Goal: Information Seeking & Learning: Find specific fact

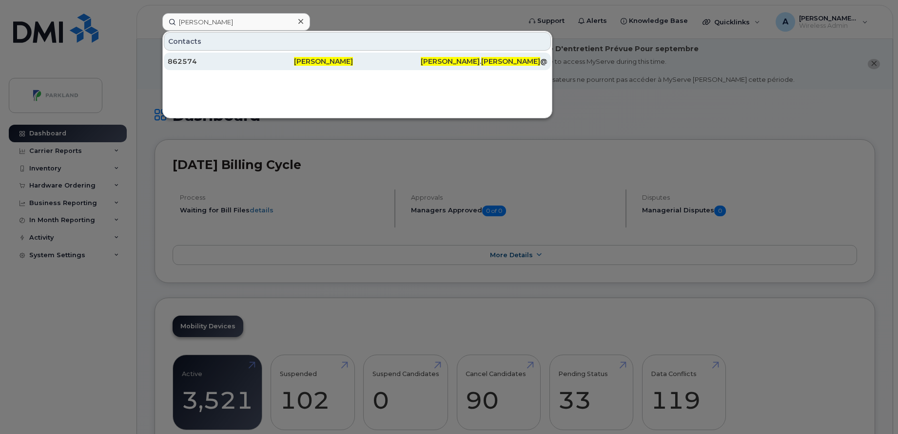
type input "Robert Halley"
click at [241, 65] on div "862574" at bounding box center [231, 62] width 126 height 10
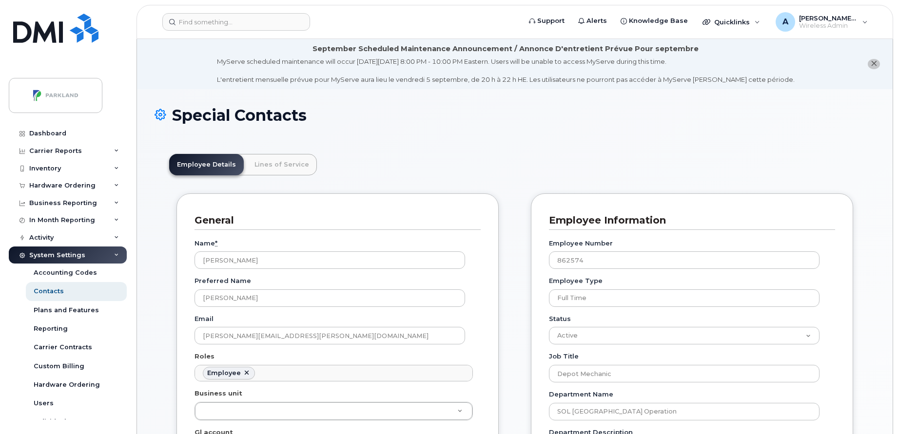
scroll to position [29, 0]
click at [252, 168] on link "Lines of Service" at bounding box center [282, 164] width 70 height 21
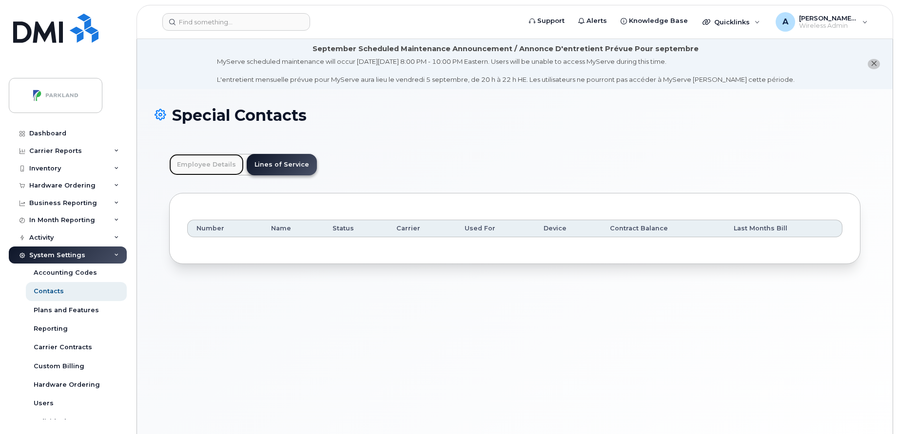
click at [222, 166] on link "Employee Details" at bounding box center [206, 164] width 75 height 21
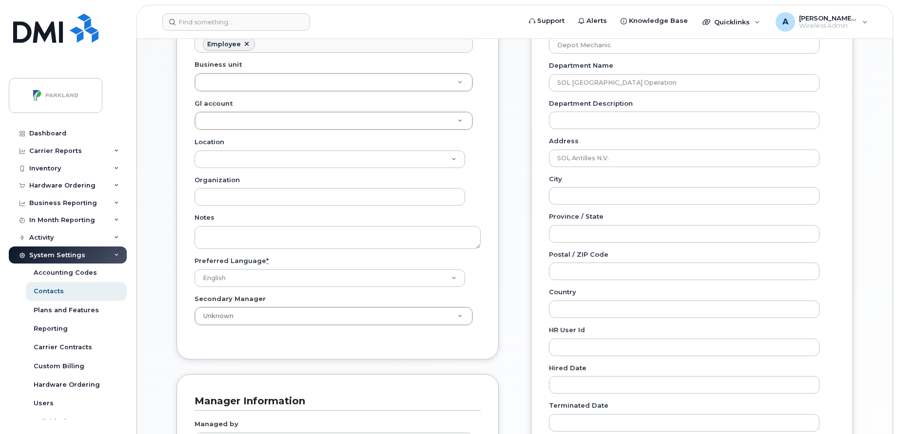
scroll to position [0, 0]
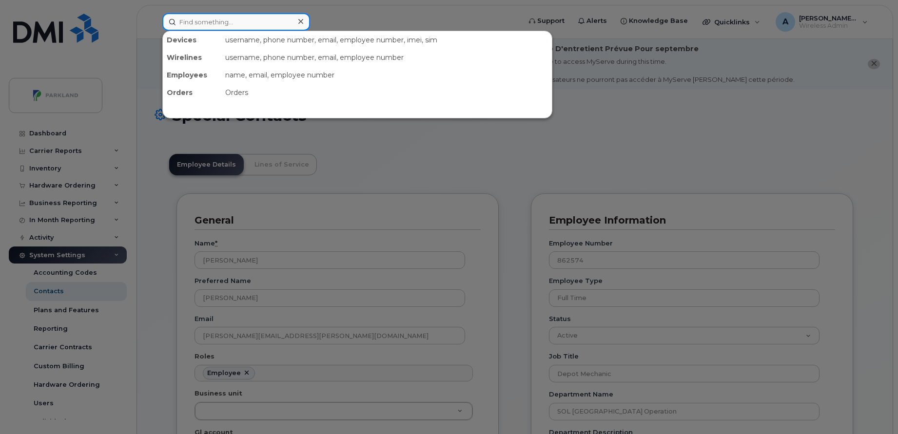
click at [237, 27] on input at bounding box center [236, 22] width 148 height 18
paste input "Leah Frampton-Barnes"
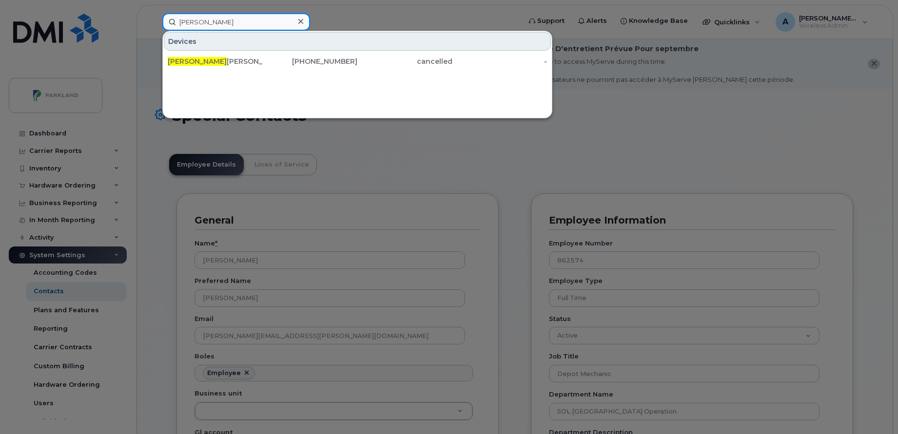
paste input "613-292-8431"
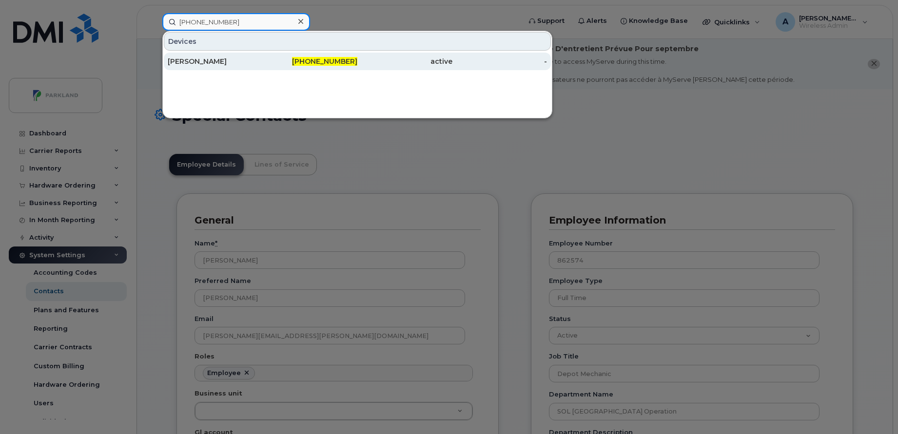
type input "613-292-8431"
click at [244, 63] on div "Ross Leonard" at bounding box center [215, 62] width 95 height 10
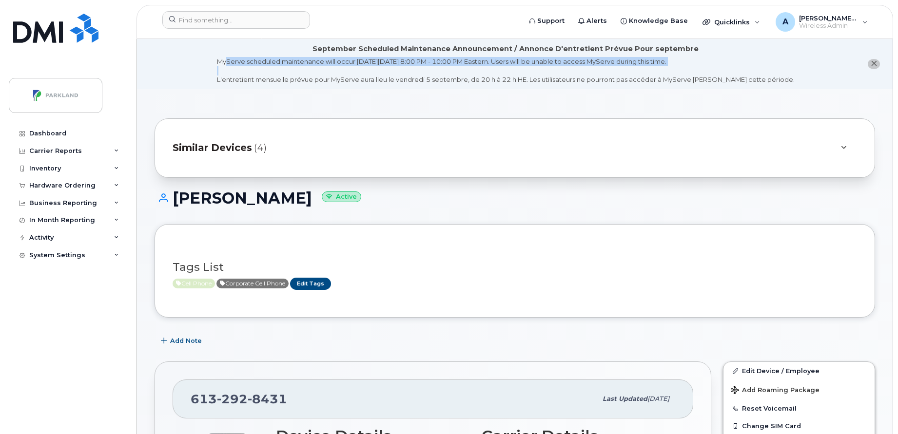
drag, startPoint x: 0, startPoint y: 0, endPoint x: 222, endPoint y: 80, distance: 236.2
click at [222, 80] on li "September Scheduled Maintenance Announcement / Annonce D'entretient Prévue Pour…" at bounding box center [514, 64] width 755 height 50
drag, startPoint x: 222, startPoint y: 80, endPoint x: 429, endPoint y: 137, distance: 214.5
click at [429, 137] on div "Similar Devices (4)" at bounding box center [501, 147] width 657 height 23
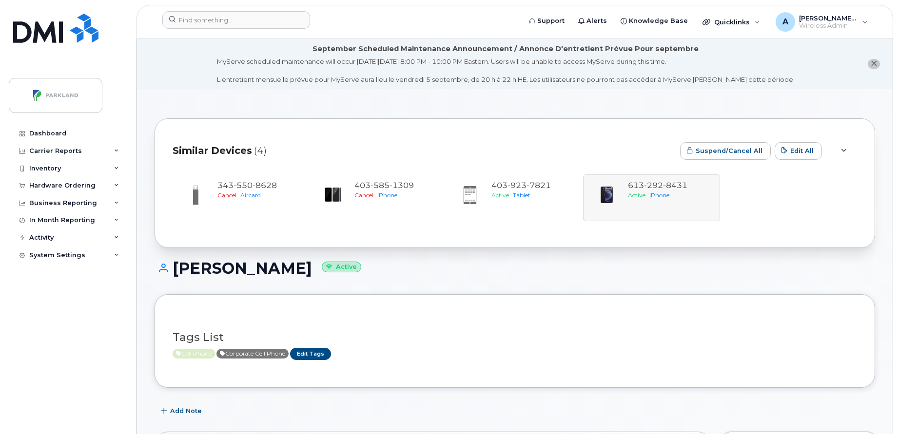
click at [416, 140] on div "Similar Devices (4)" at bounding box center [423, 150] width 500 height 29
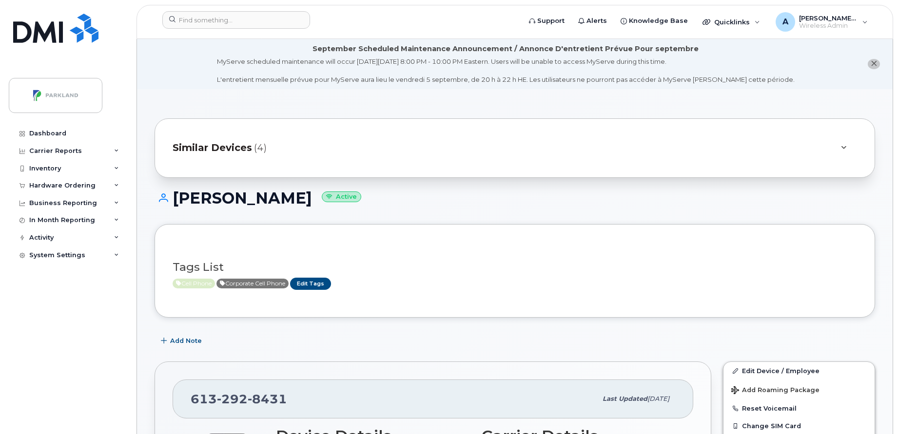
click at [416, 140] on div "Similar Devices (4)" at bounding box center [501, 147] width 657 height 23
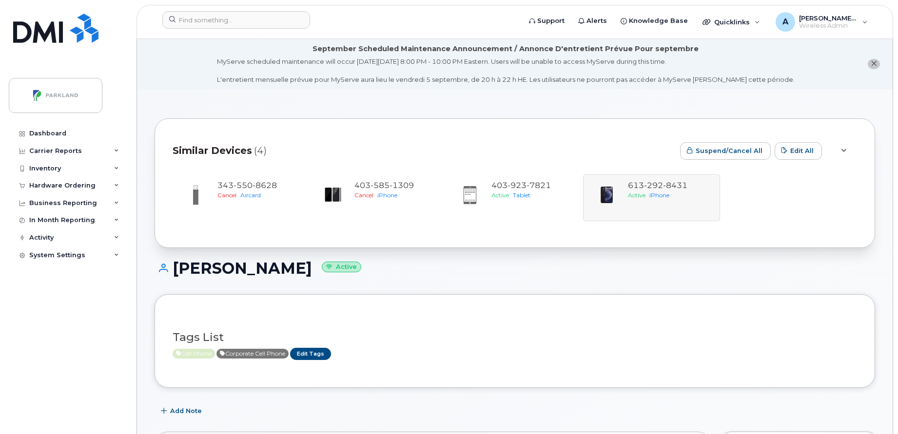
click at [416, 142] on div "Similar Devices (4)" at bounding box center [423, 150] width 500 height 29
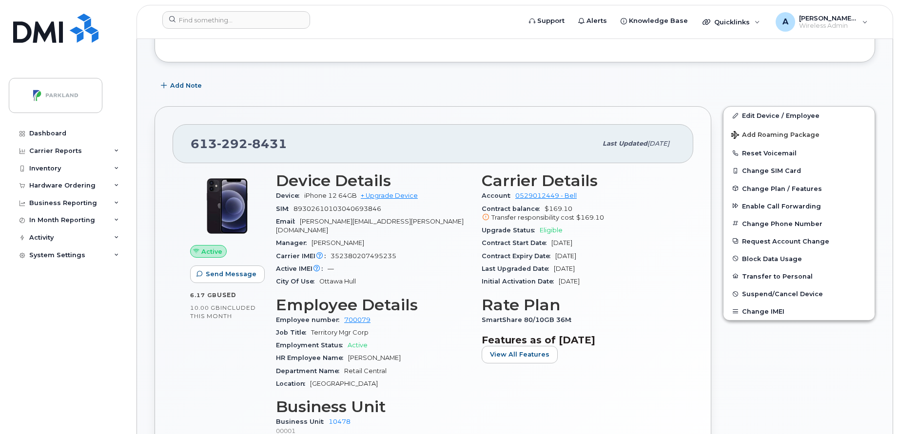
scroll to position [256, 0]
click at [253, 20] on input at bounding box center [236, 20] width 148 height 18
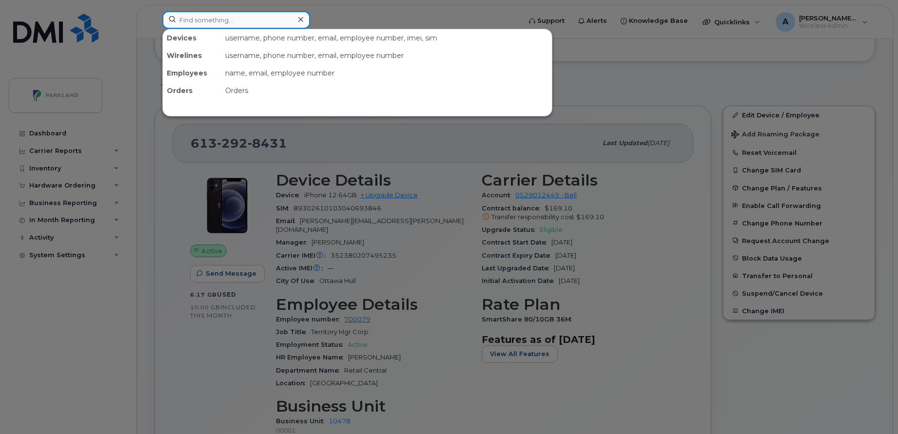
paste input "Michael Stevens"
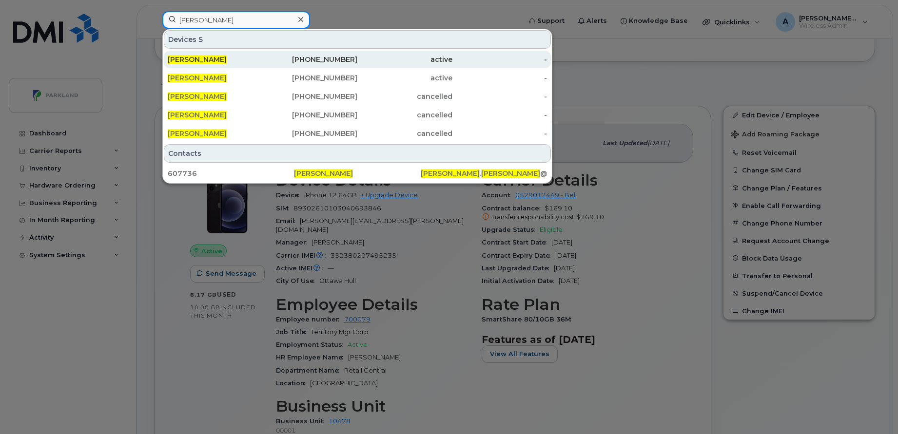
type input "Michael Stevens"
click at [240, 62] on div "Michael Stevens" at bounding box center [215, 60] width 95 height 10
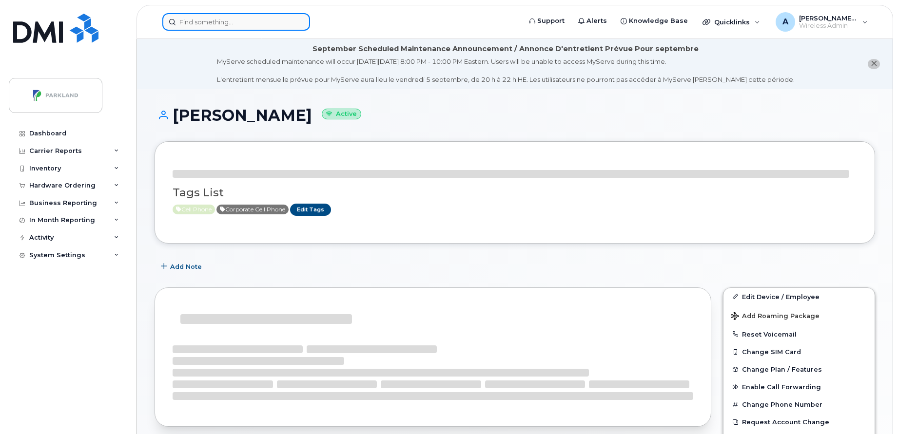
click at [229, 24] on input at bounding box center [236, 22] width 148 height 18
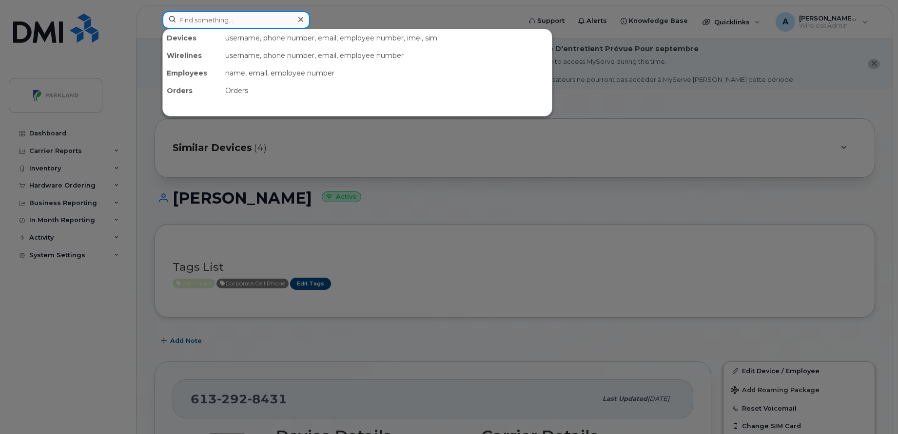
paste input "[PERSON_NAME]"
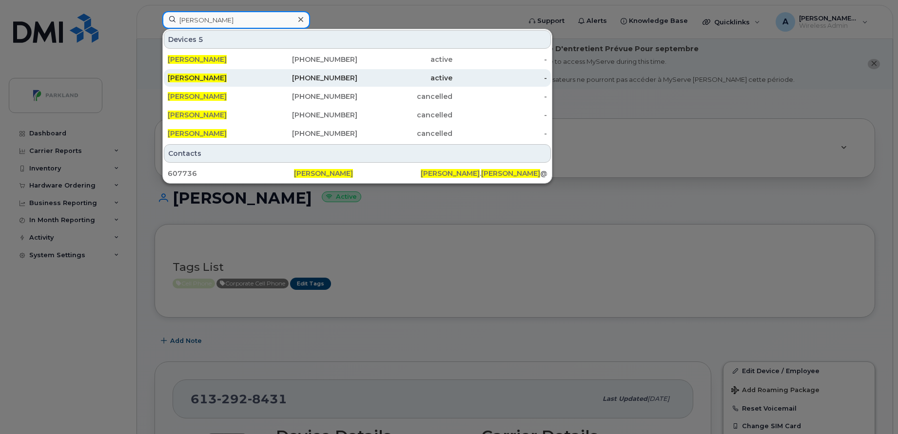
type input "[PERSON_NAME]"
click at [232, 78] on div "[PERSON_NAME]" at bounding box center [215, 78] width 95 height 10
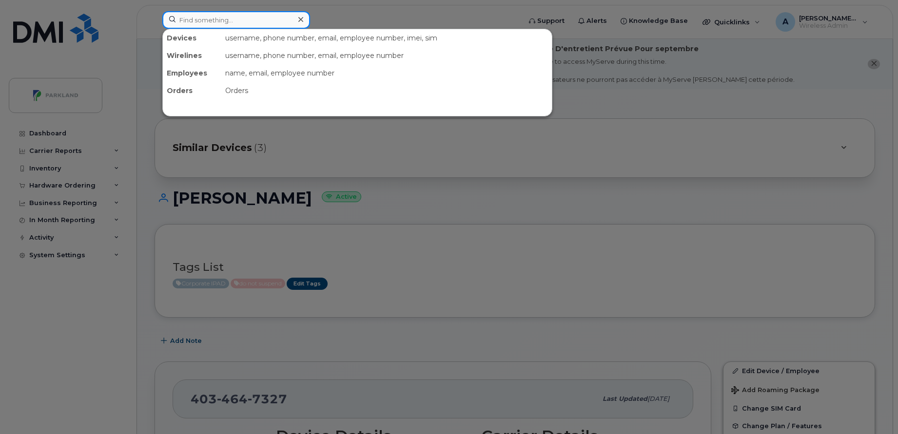
click at [242, 14] on input at bounding box center [236, 20] width 148 height 18
paste input "[PERSON_NAME]"
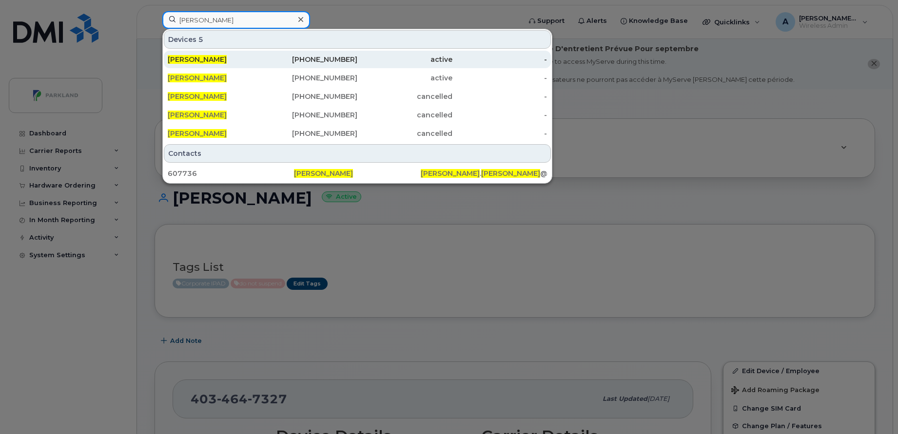
type input "[PERSON_NAME]"
click at [289, 58] on div "[PHONE_NUMBER]" at bounding box center [310, 60] width 95 height 10
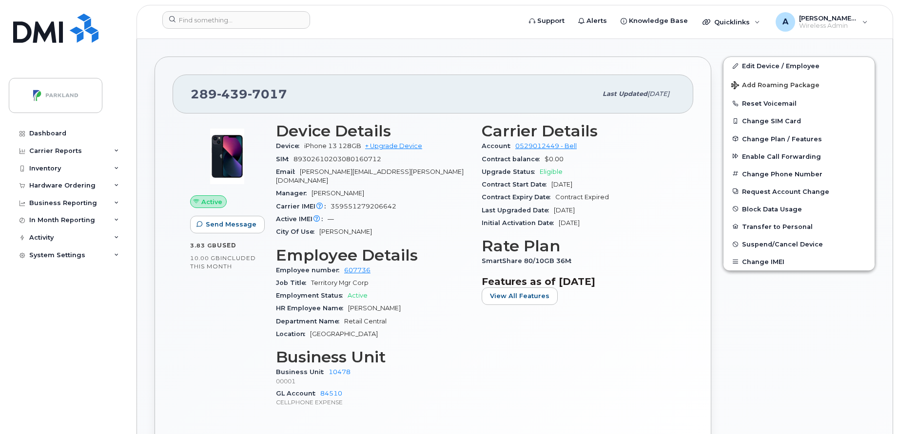
scroll to position [285, 0]
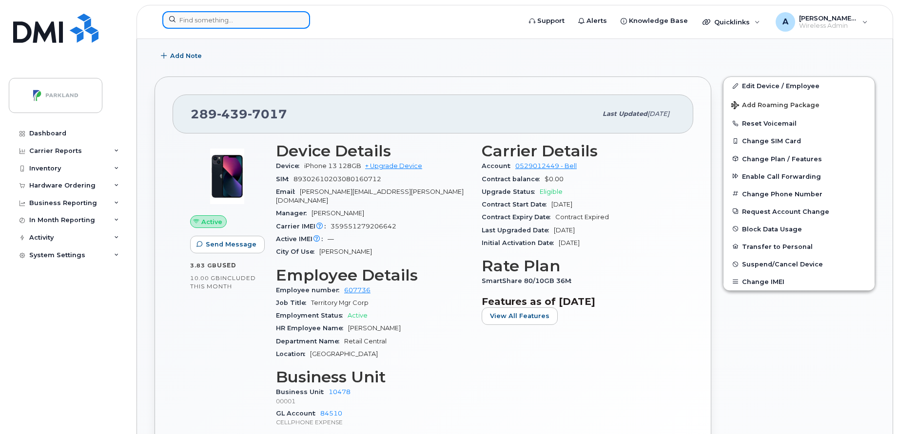
click at [264, 16] on input at bounding box center [236, 20] width 148 height 18
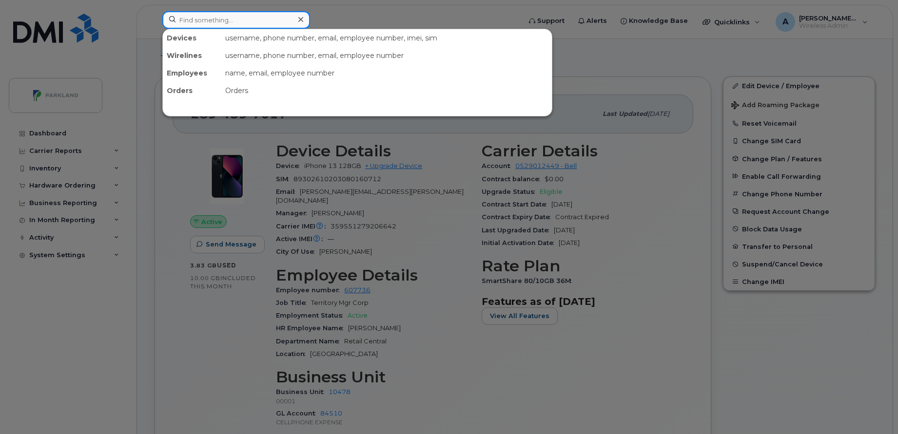
paste input "[PERSON_NAME] [PERSON_NAME]"
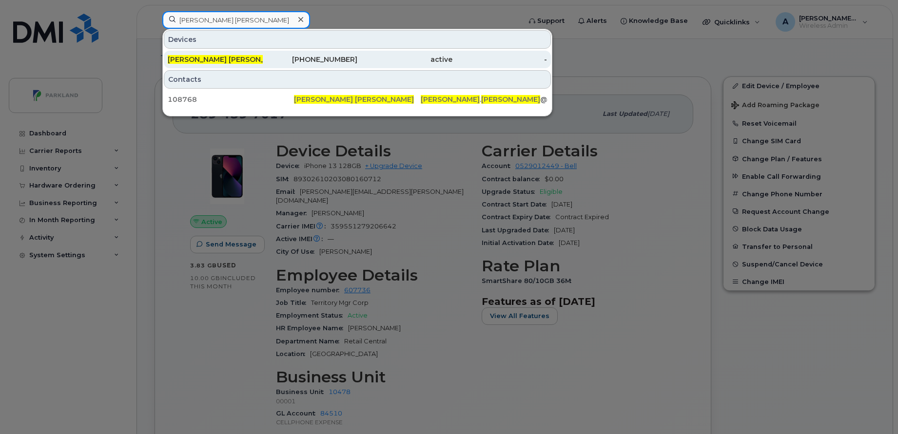
type input "[PERSON_NAME] [PERSON_NAME]"
click at [260, 61] on div "[PERSON_NAME] [PERSON_NAME]" at bounding box center [215, 60] width 95 height 10
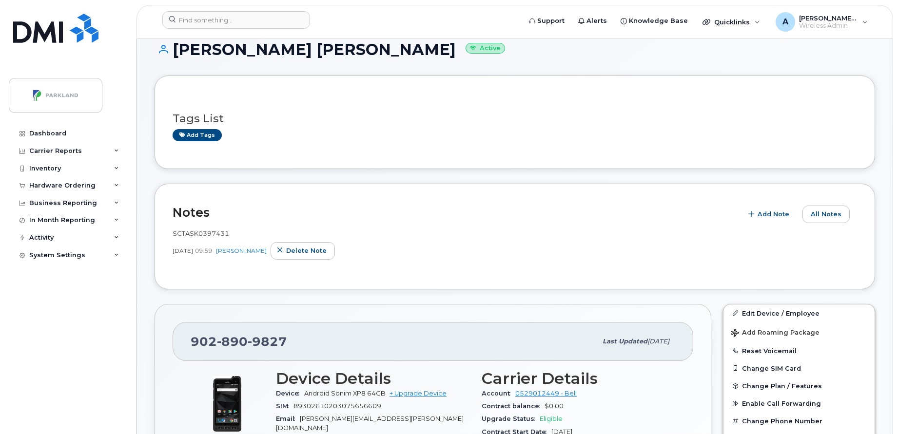
scroll to position [57, 0]
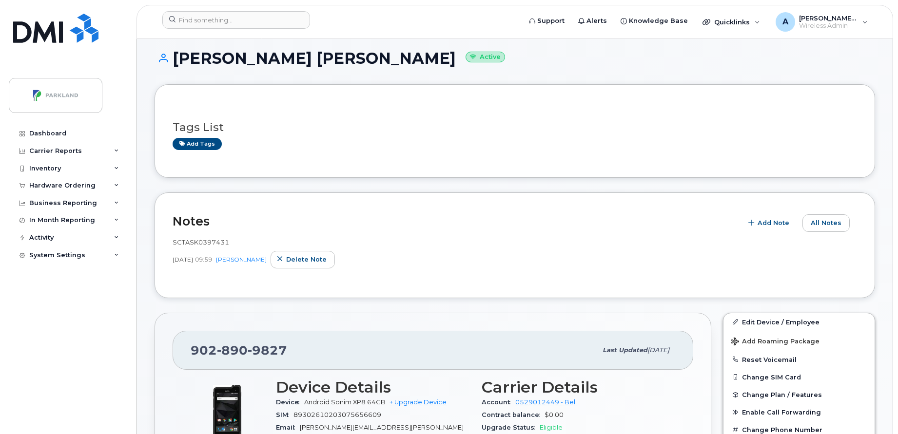
click at [215, 239] on span "SCTASK0397431" at bounding box center [201, 242] width 57 height 8
copy span "SCTASK0397431"
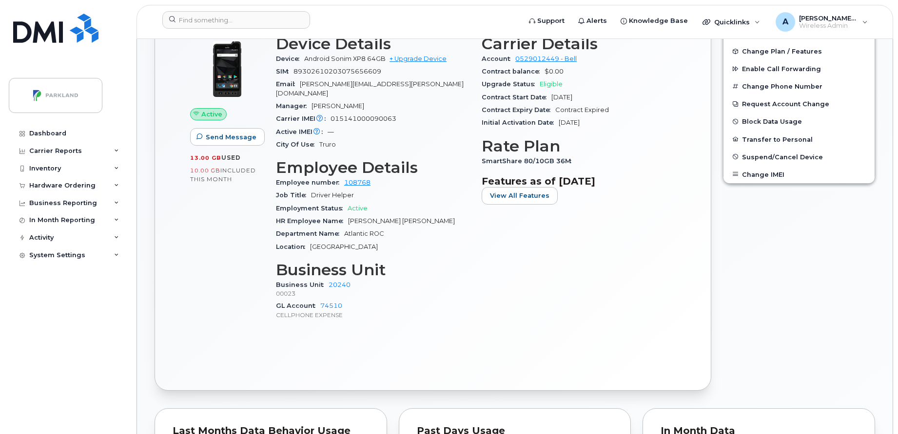
scroll to position [367, 0]
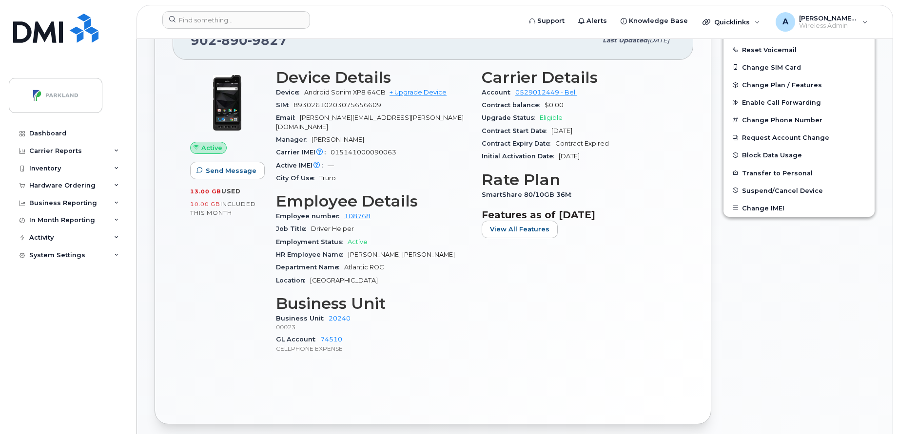
click at [315, 136] on span "[PERSON_NAME]" at bounding box center [337, 139] width 53 height 7
copy div "Manager [PERSON_NAME]"
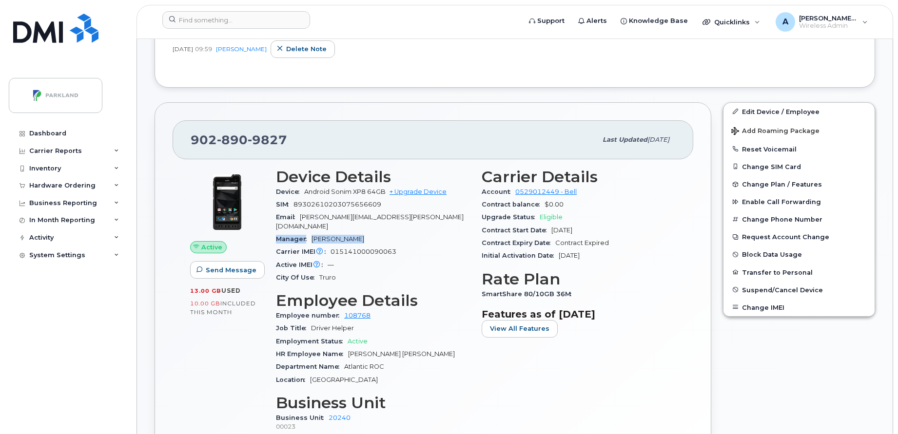
scroll to position [256, 0]
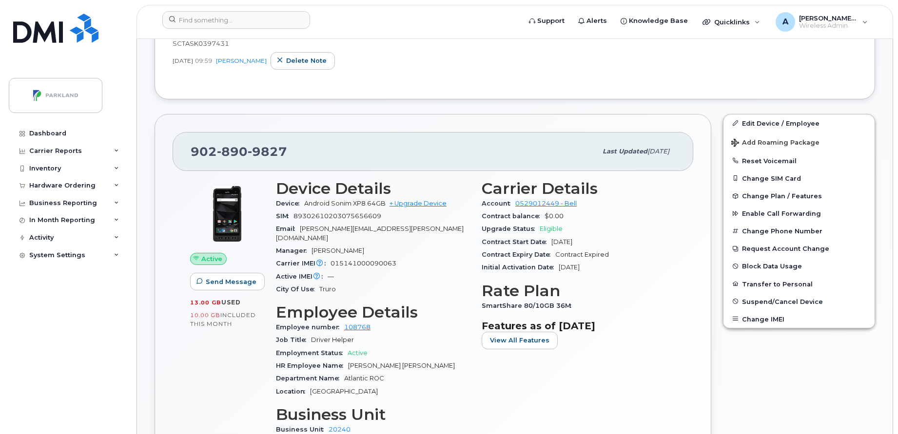
click at [643, 200] on div "Account 0529012449 - Bell" at bounding box center [579, 203] width 194 height 13
